Goal: Task Accomplishment & Management: Manage account settings

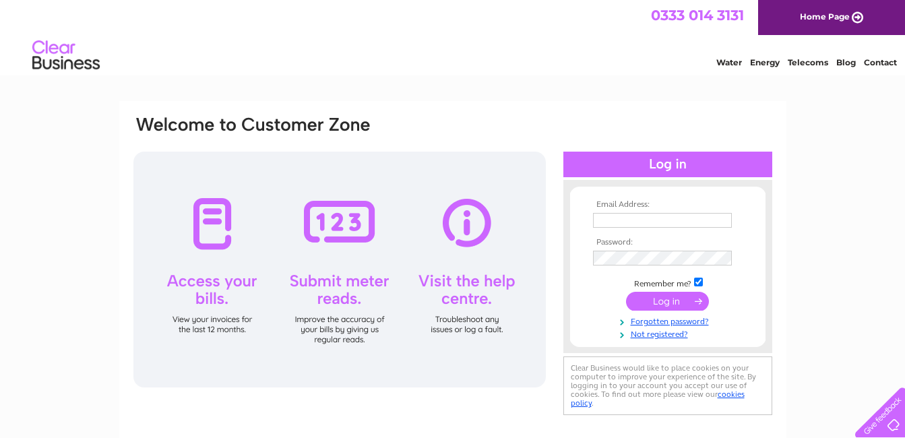
type input "[EMAIL_ADDRESS][DOMAIN_NAME]"
click at [666, 300] on input "submit" at bounding box center [667, 301] width 83 height 19
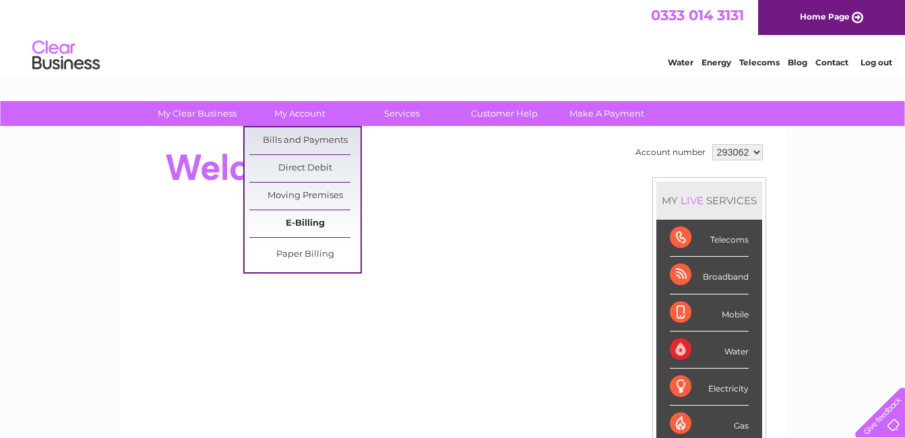
click at [297, 223] on link "E-Billing" at bounding box center [304, 223] width 111 height 27
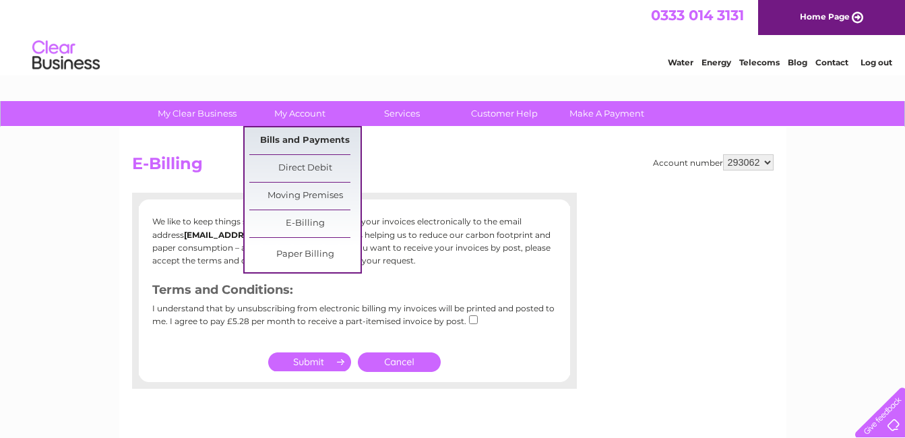
click at [300, 135] on link "Bills and Payments" at bounding box center [304, 140] width 111 height 27
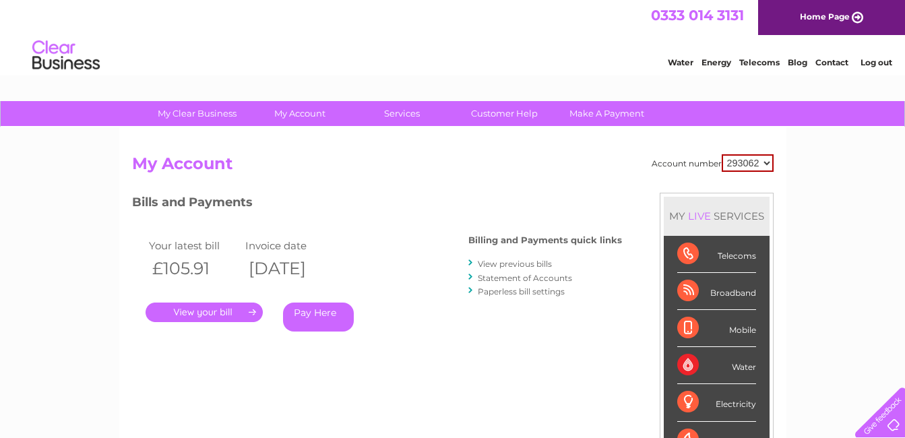
click at [212, 317] on link "." at bounding box center [204, 312] width 117 height 20
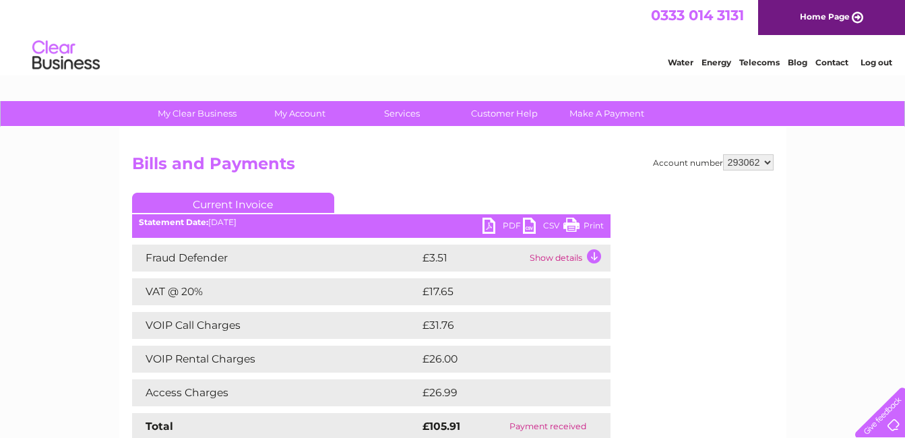
click at [529, 228] on link "CSV" at bounding box center [543, 228] width 40 height 20
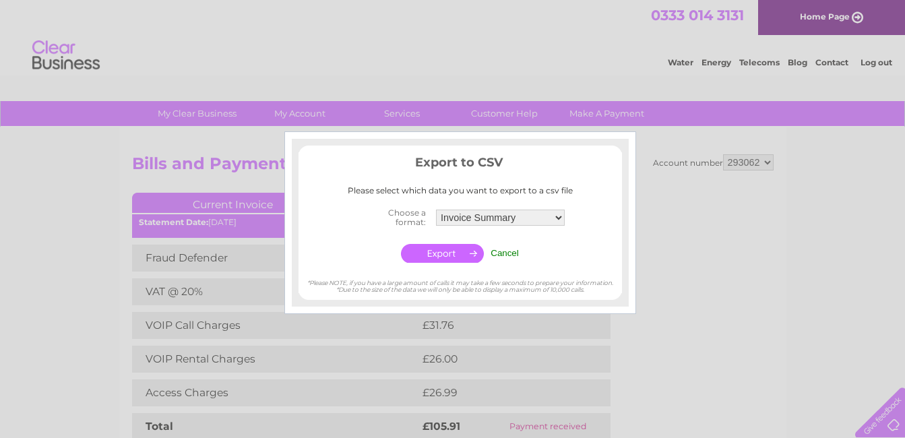
click at [455, 257] on input "button" at bounding box center [442, 253] width 83 height 19
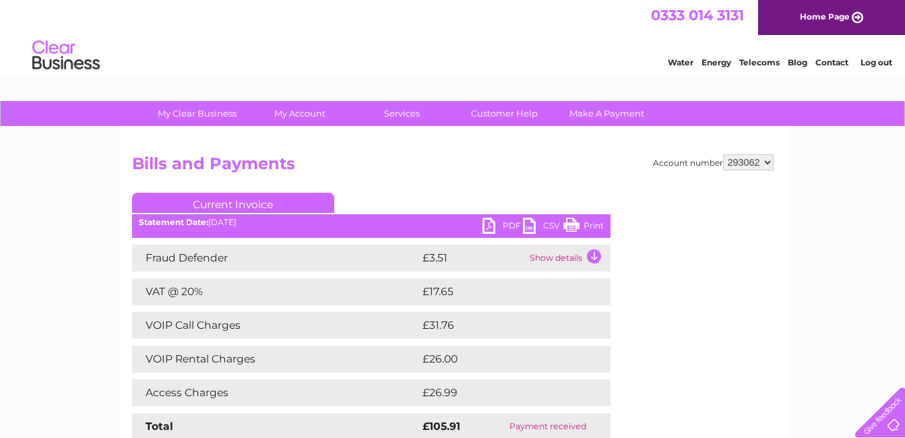
click at [487, 229] on link "PDF" at bounding box center [502, 228] width 40 height 20
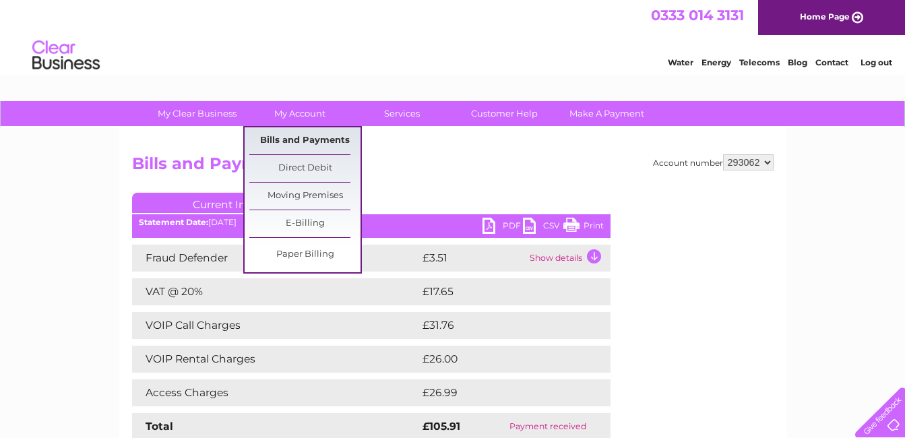
click at [278, 146] on link "Bills and Payments" at bounding box center [304, 140] width 111 height 27
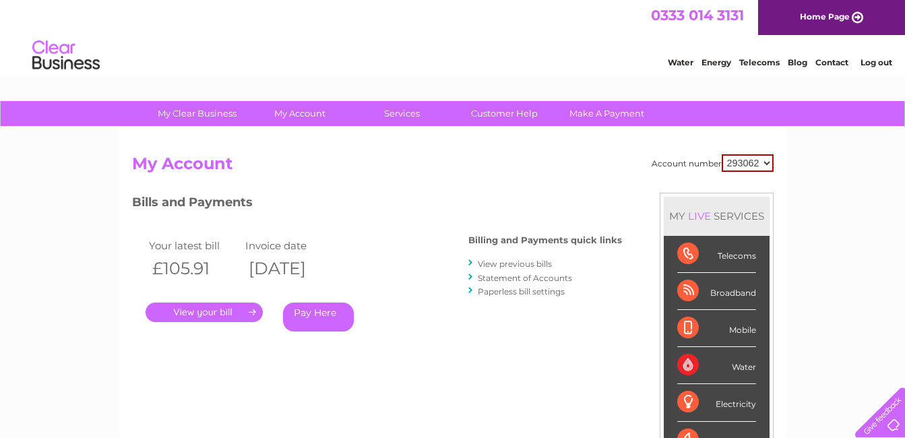
click at [498, 281] on link "Statement of Accounts" at bounding box center [525, 278] width 94 height 10
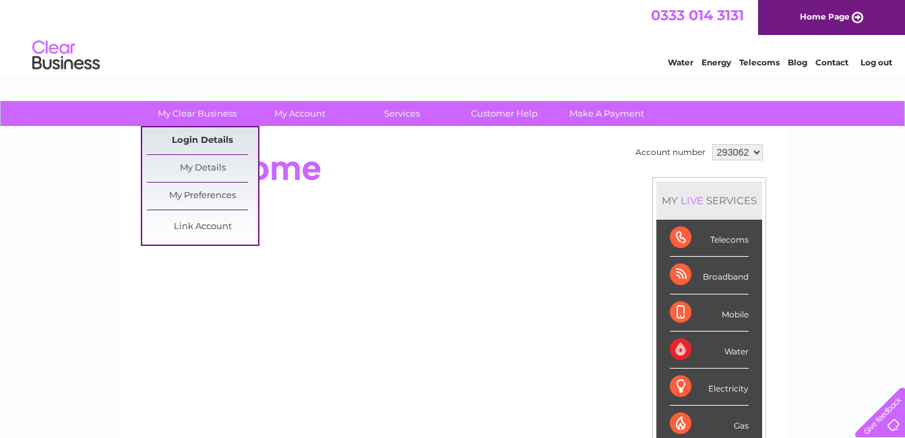
click at [206, 137] on link "Login Details" at bounding box center [202, 140] width 111 height 27
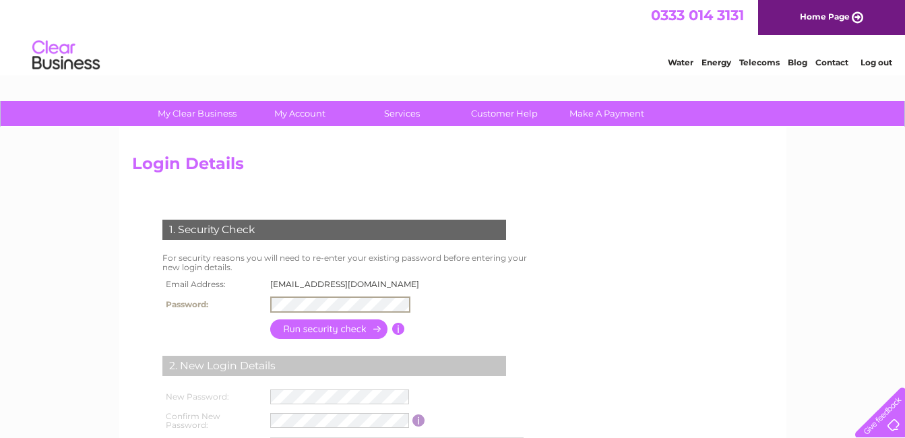
click at [515, 304] on div "1. Security Check For security reasons you will need to re-enter your existing …" at bounding box center [337, 355] width 410 height 298
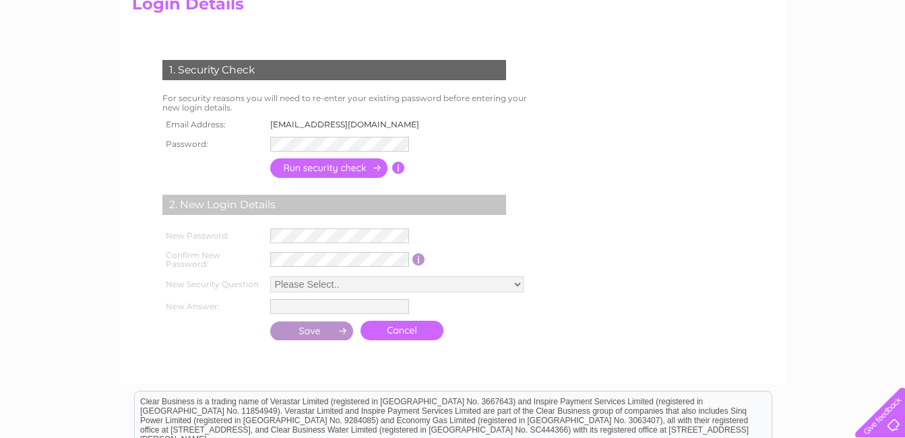
scroll to position [216, 0]
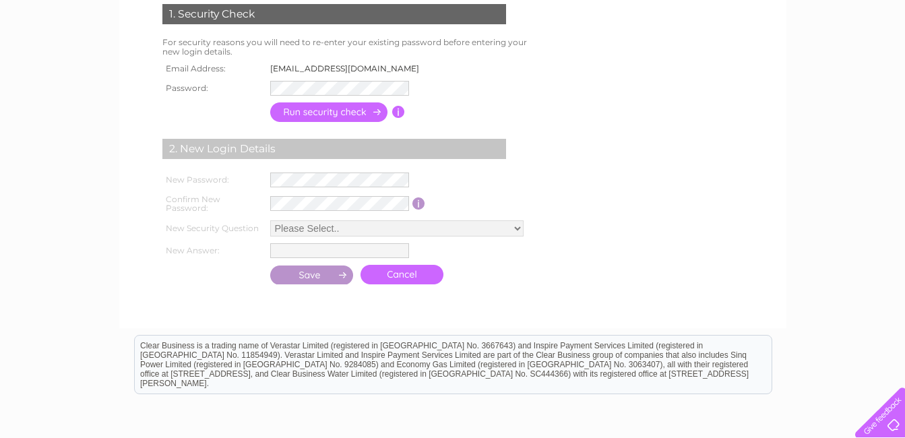
click at [333, 113] on input "button" at bounding box center [329, 112] width 119 height 20
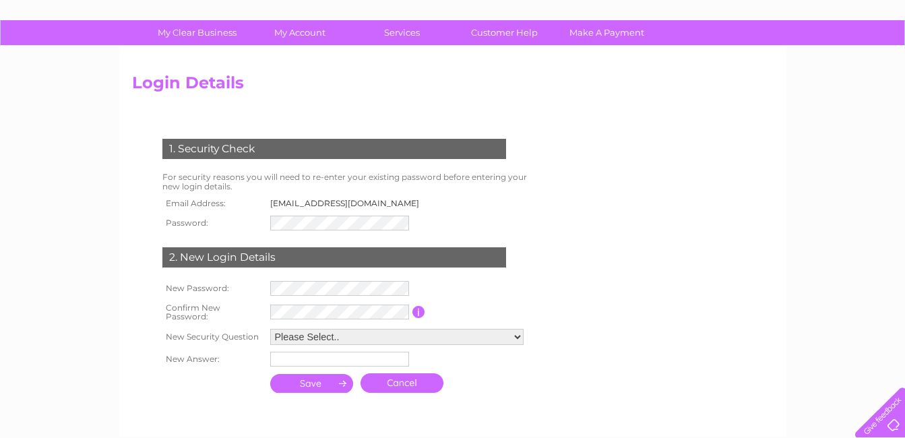
scroll to position [27, 0]
